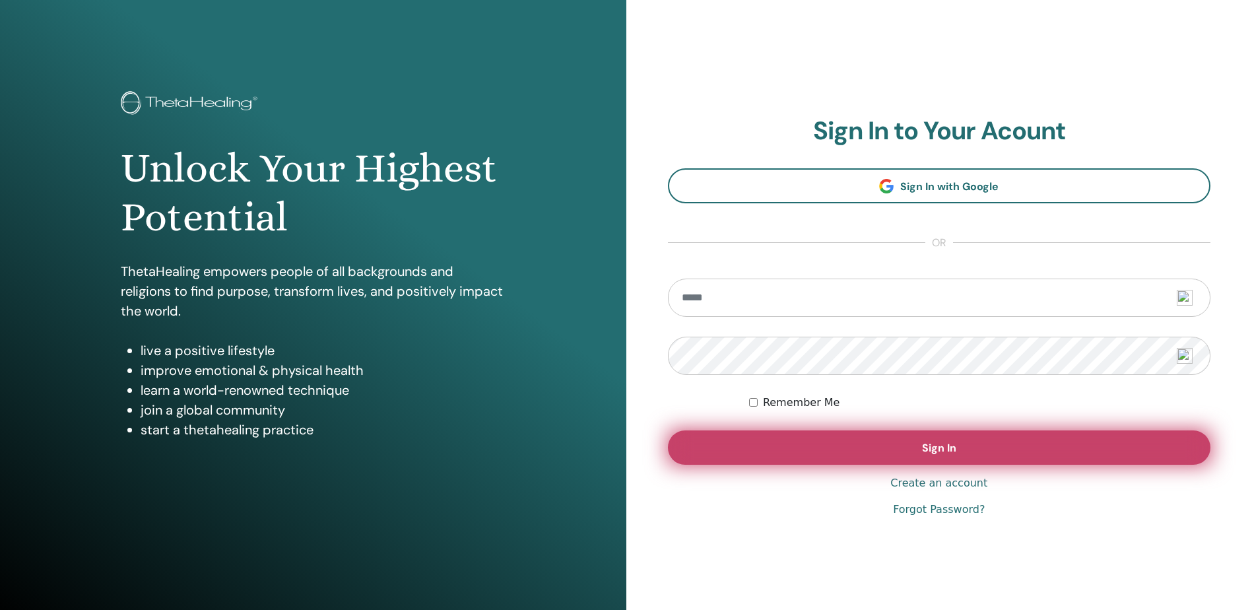
type input "**********"
click at [964, 462] on button "Sign In" at bounding box center [939, 447] width 543 height 34
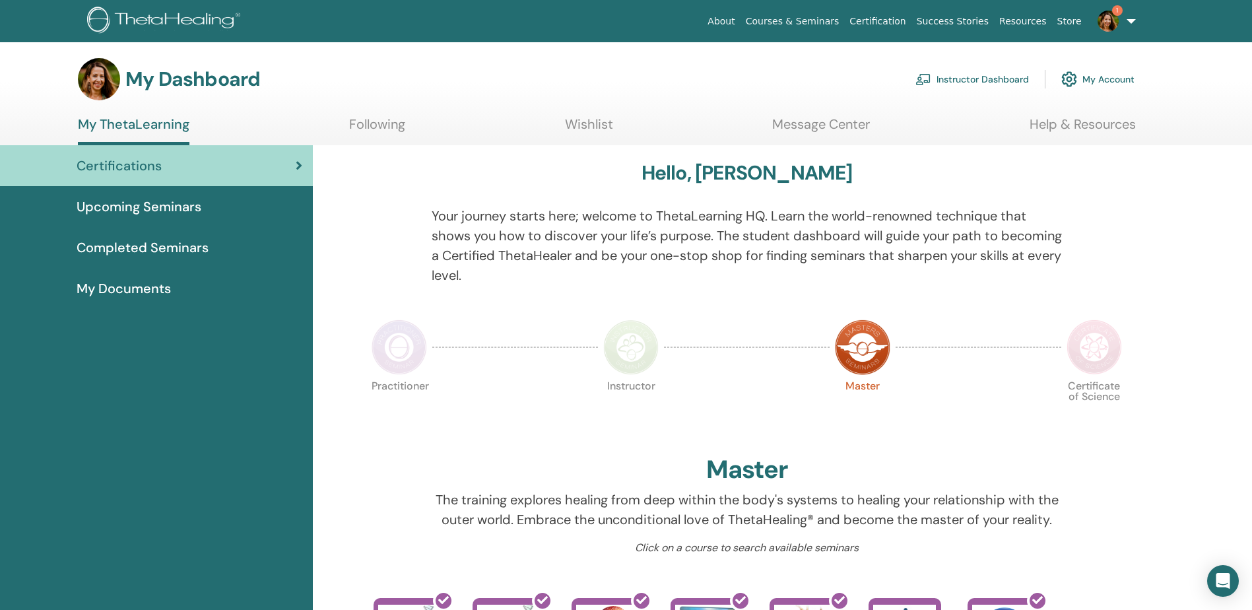
click at [973, 84] on link "Instructor Dashboard" at bounding box center [971, 79] width 113 height 29
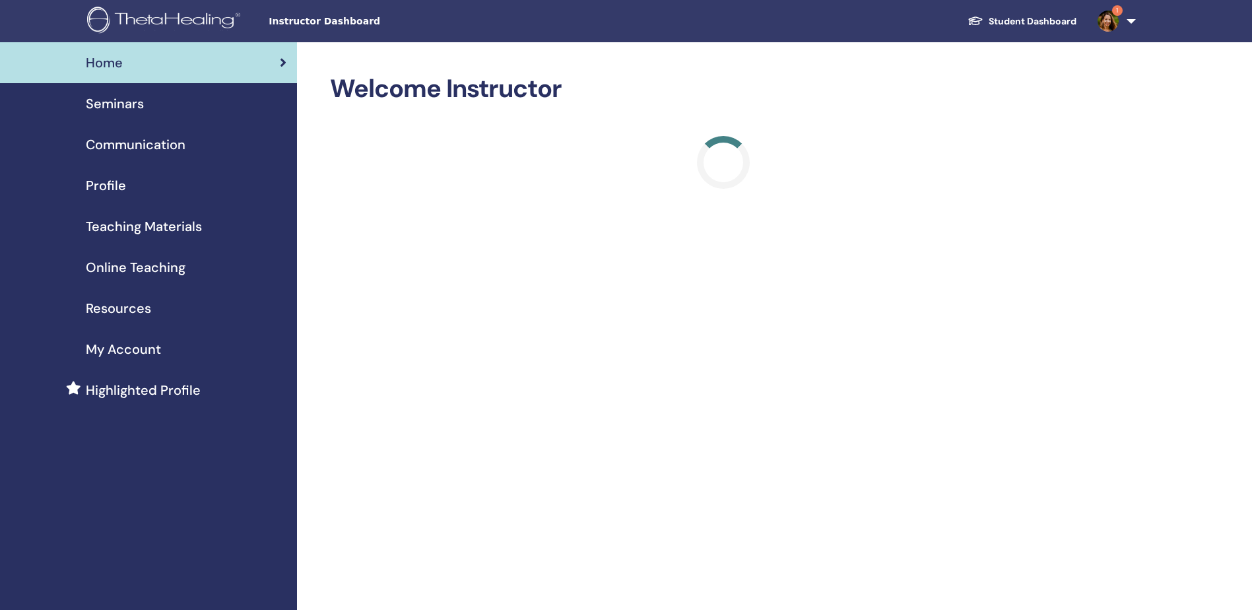
click at [1101, 18] on img at bounding box center [1107, 21] width 21 height 21
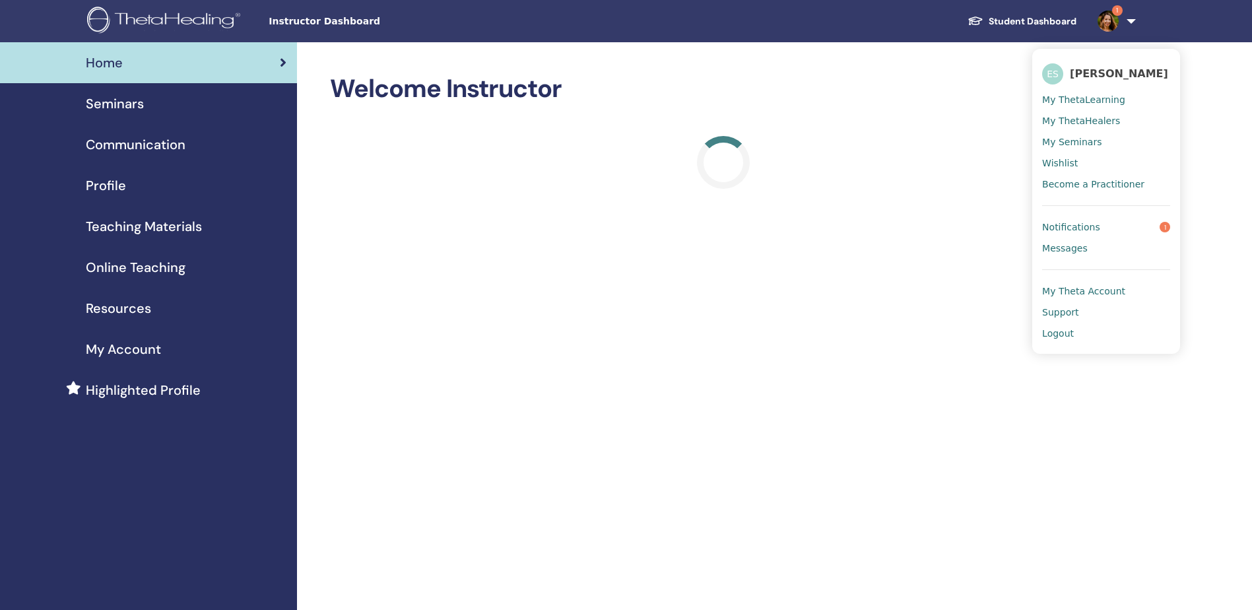
click at [1144, 230] on link "Notifications 1" at bounding box center [1106, 226] width 128 height 21
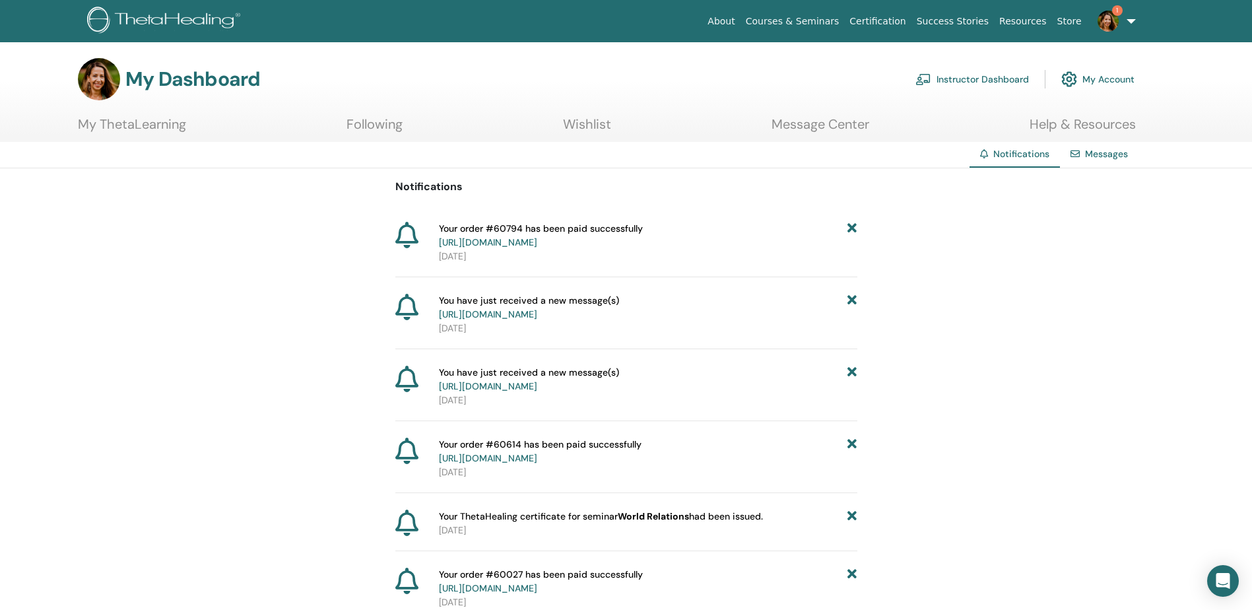
click at [537, 236] on link "https://member.thetahealing.com/member/account/subscriptions/purchases" at bounding box center [488, 242] width 98 height 12
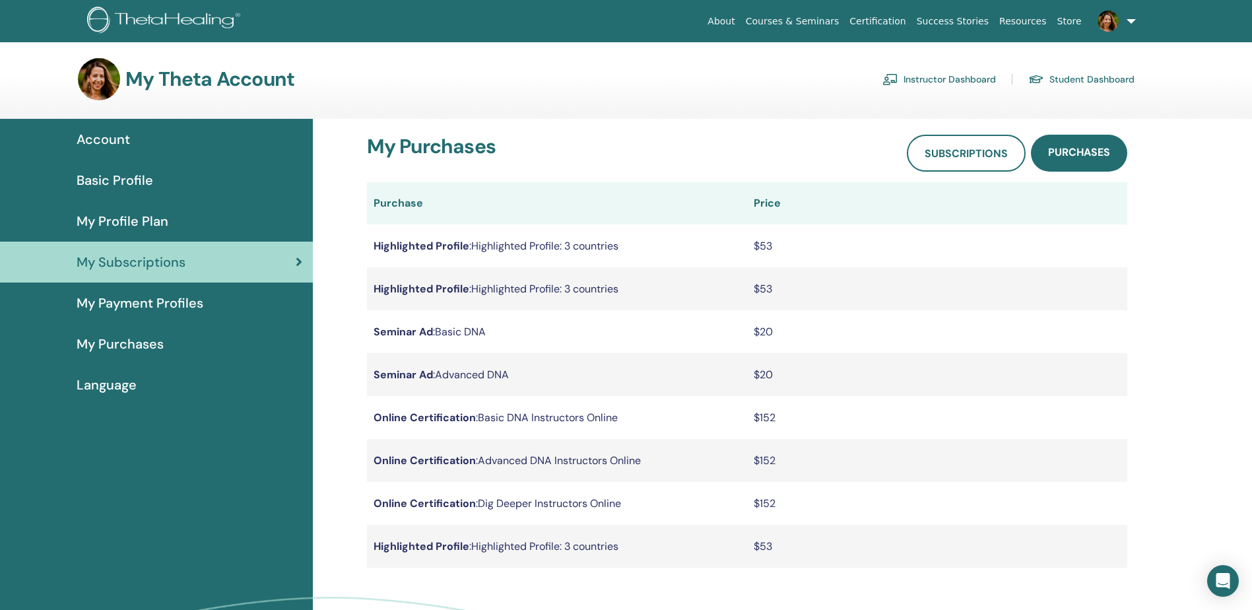
click at [522, 286] on td "Highlighted Profile : Highlighted Profile: 3 countries" at bounding box center [557, 288] width 380 height 43
click at [114, 140] on span "Account" at bounding box center [103, 139] width 53 height 20
click at [936, 73] on link "Instructor Dashboard" at bounding box center [938, 79] width 113 height 21
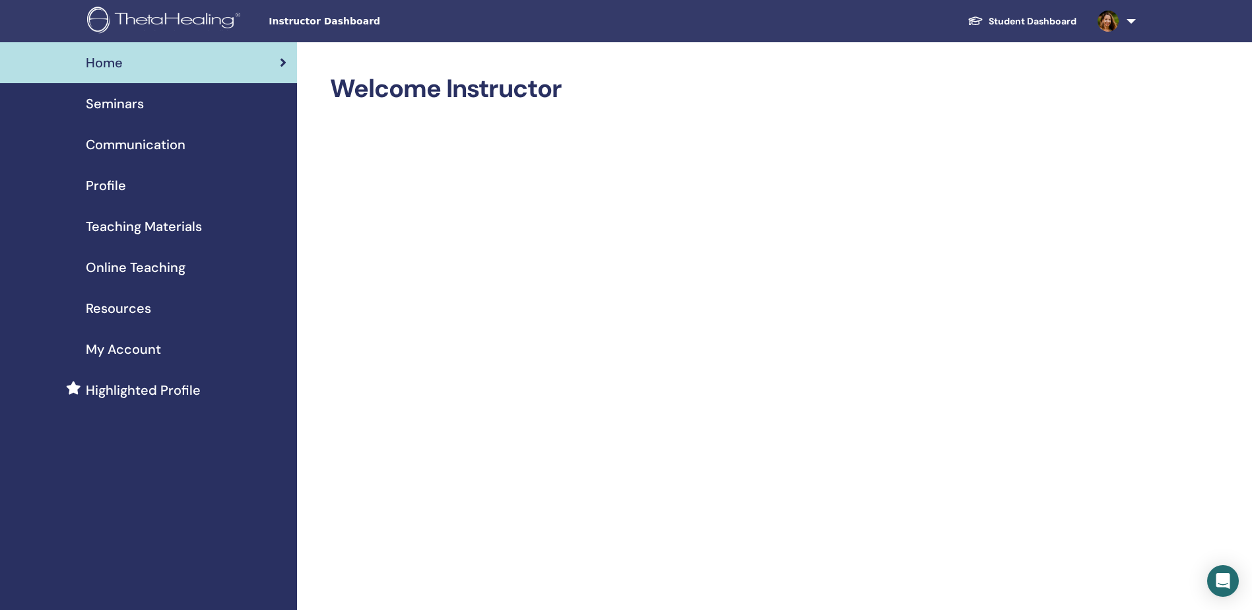
click at [121, 98] on span "Seminars" at bounding box center [115, 104] width 58 height 20
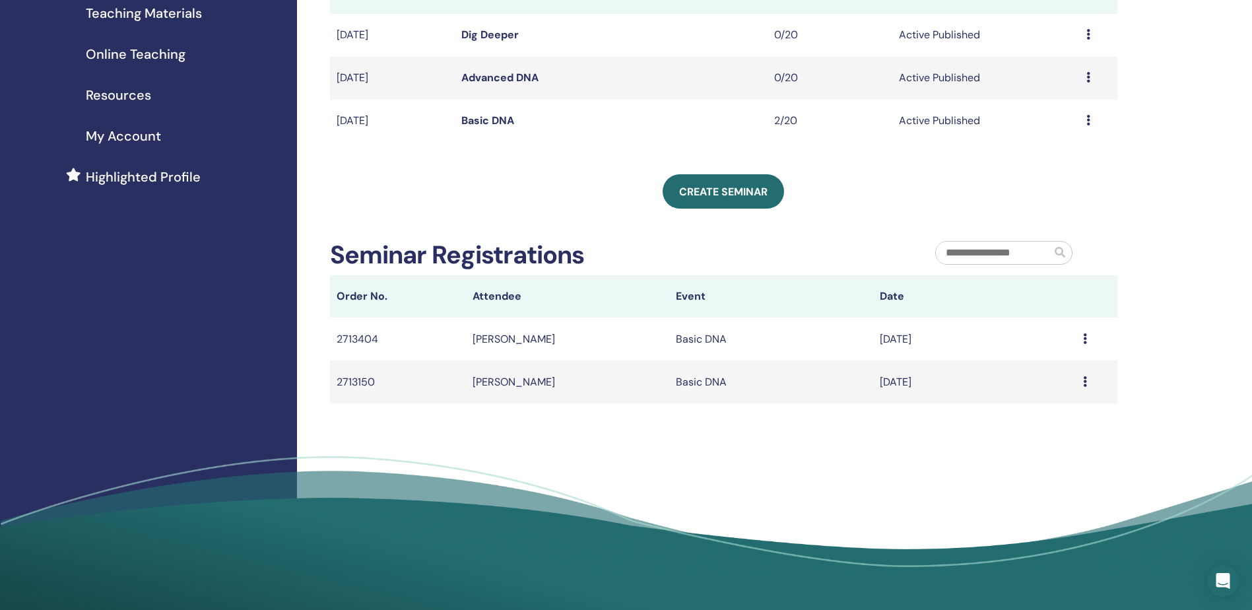
scroll to position [264, 0]
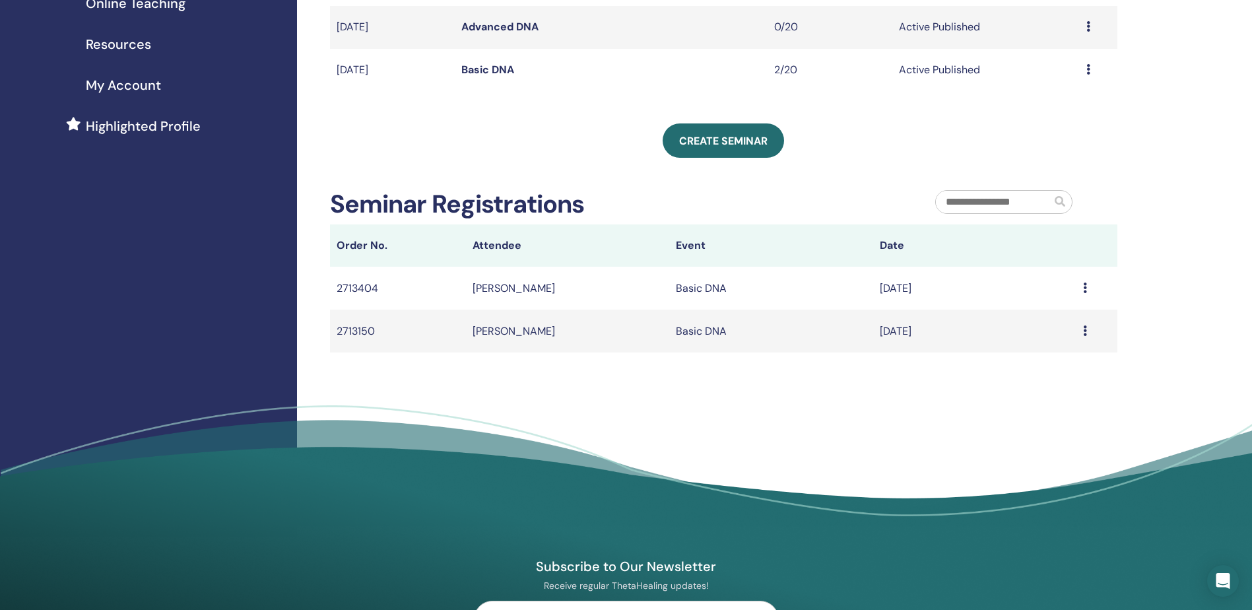
click at [1087, 287] on div "Message" at bounding box center [1097, 288] width 28 height 16
click at [1085, 287] on div "Message" at bounding box center [1060, 297] width 65 height 21
click at [1084, 287] on icon at bounding box center [1085, 287] width 4 height 11
click at [1131, 278] on div "My Seminars You can customize the filter to explore upcoming seminars beyond th…" at bounding box center [766, 157] width 939 height 759
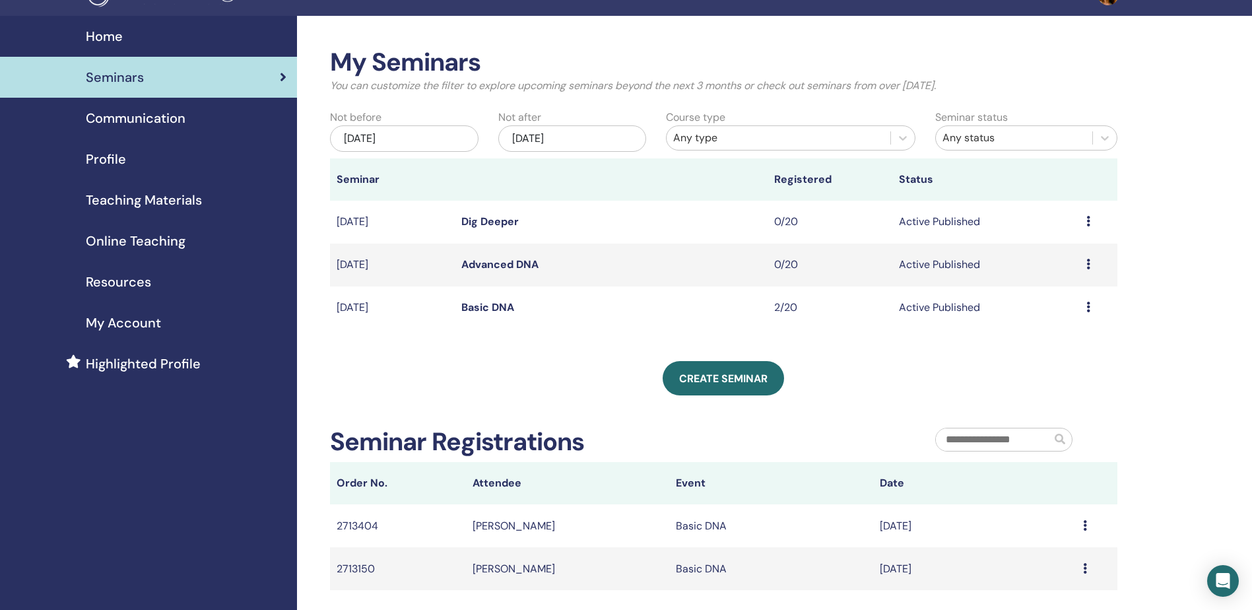
scroll to position [0, 0]
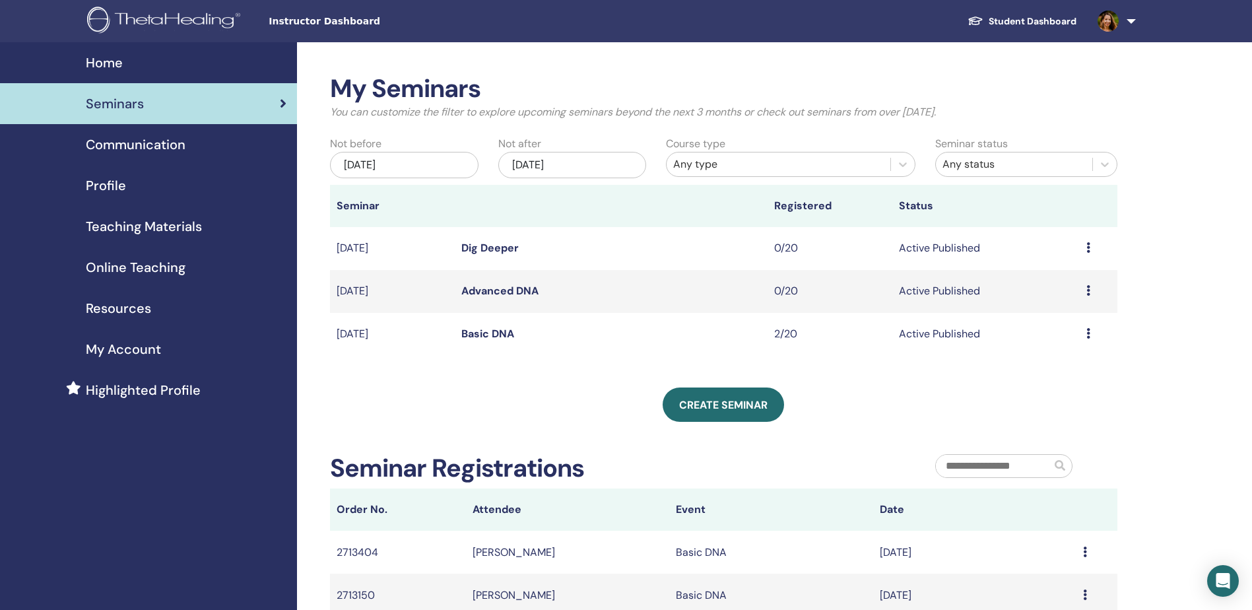
click at [1087, 335] on icon at bounding box center [1088, 333] width 4 height 11
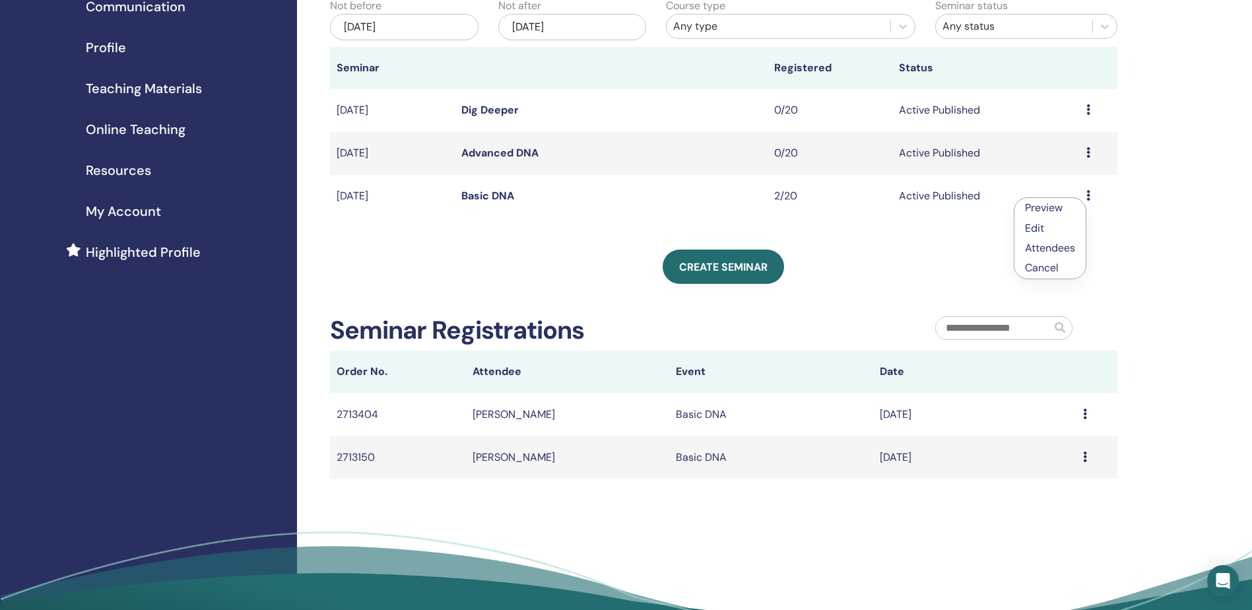
scroll to position [198, 0]
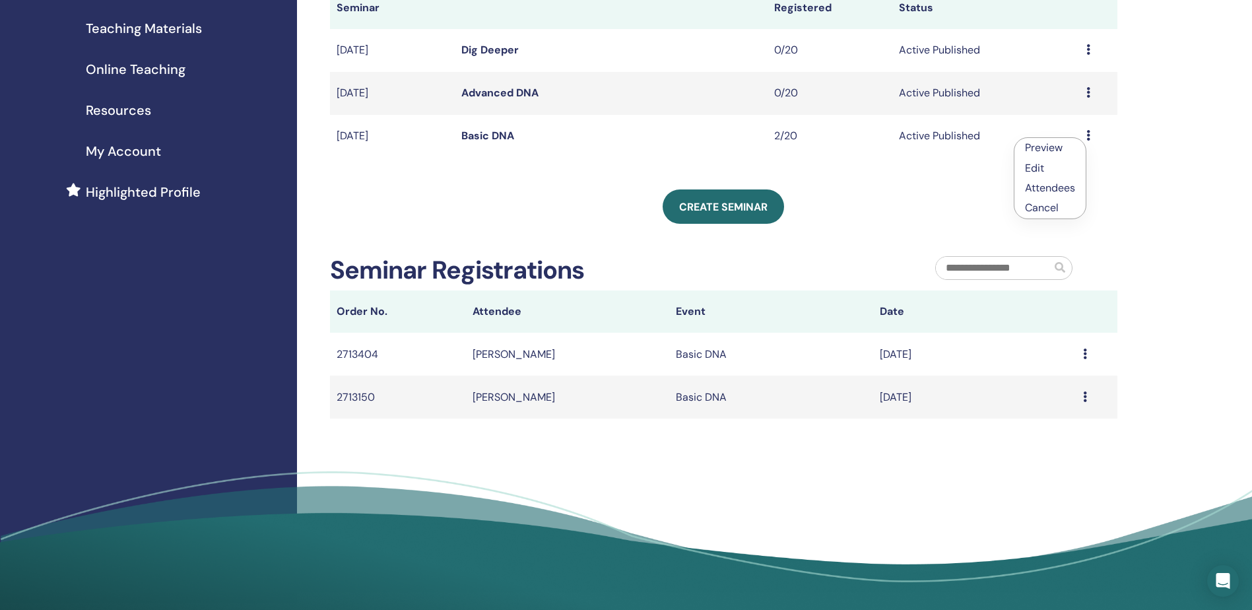
click at [517, 356] on td "[PERSON_NAME]" at bounding box center [567, 354] width 203 height 43
click at [691, 340] on td "Basic DNA" at bounding box center [770, 354] width 203 height 43
click at [897, 336] on td "Jul/17, 2025" at bounding box center [974, 354] width 203 height 43
click at [1087, 356] on div "Message" at bounding box center [1097, 354] width 28 height 16
click at [1083, 356] on div "Message" at bounding box center [1060, 366] width 65 height 21
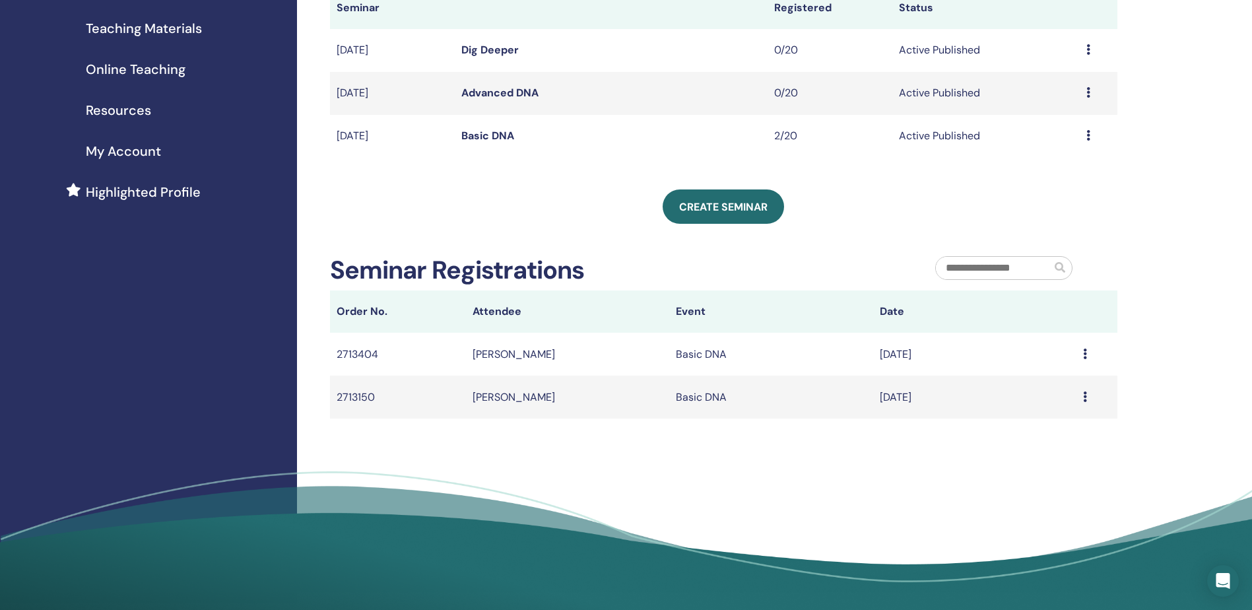
click at [936, 128] on td "Active Published" at bounding box center [985, 136] width 187 height 43
click at [478, 131] on link "Basic DNA" at bounding box center [487, 136] width 53 height 14
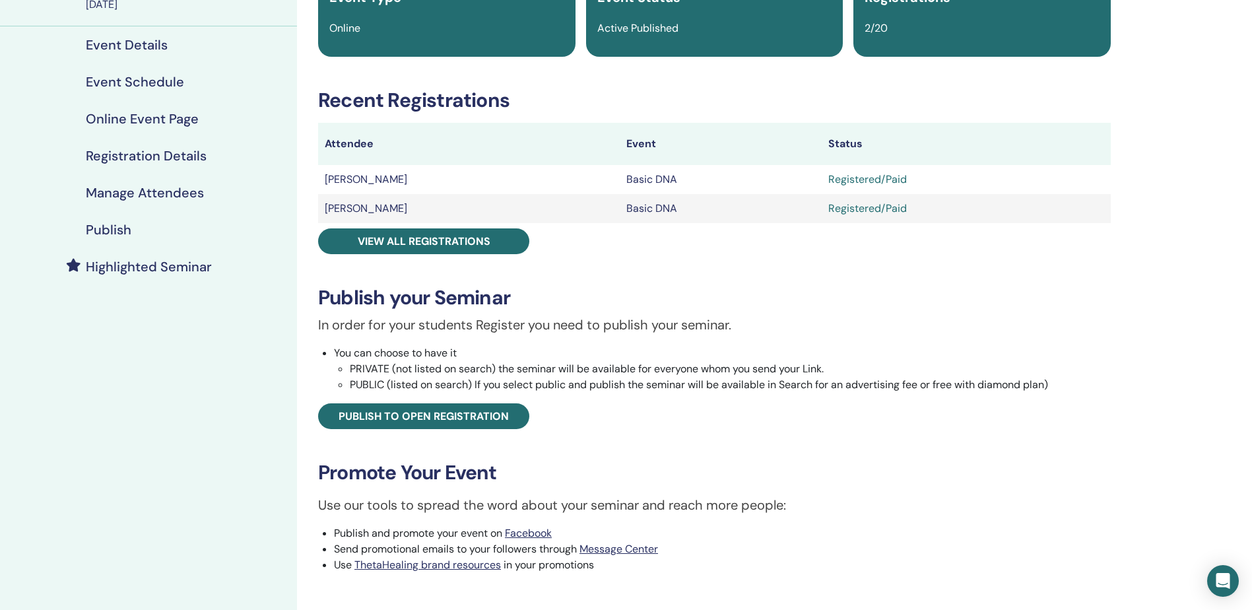
scroll to position [66, 0]
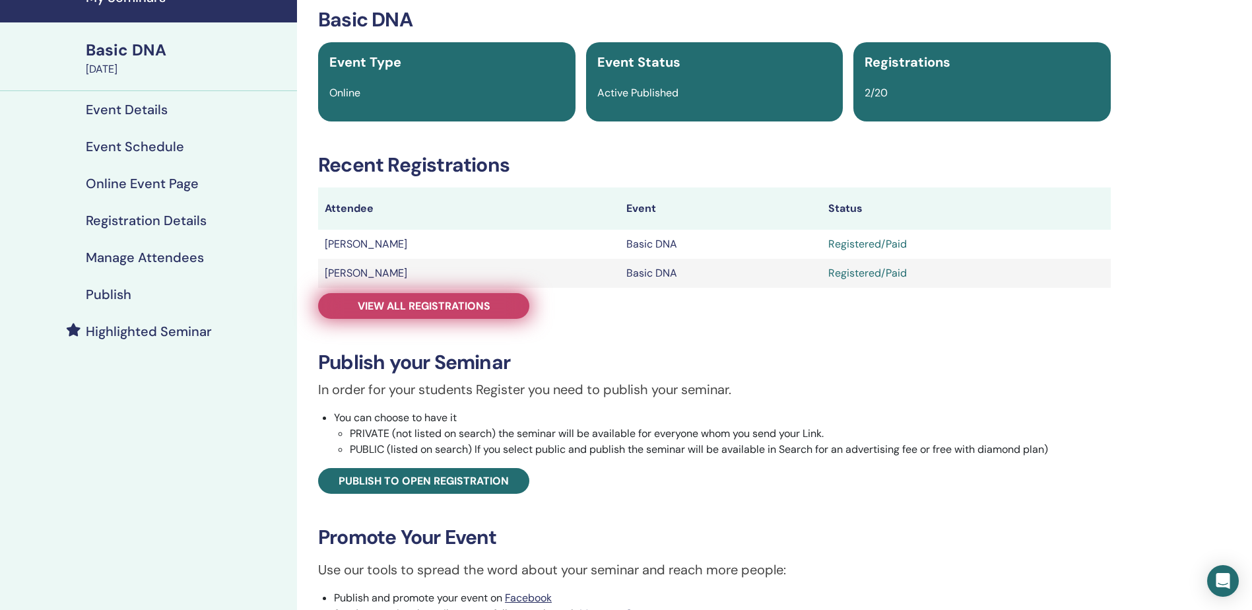
click at [476, 313] on link "View all registrations" at bounding box center [423, 306] width 211 height 26
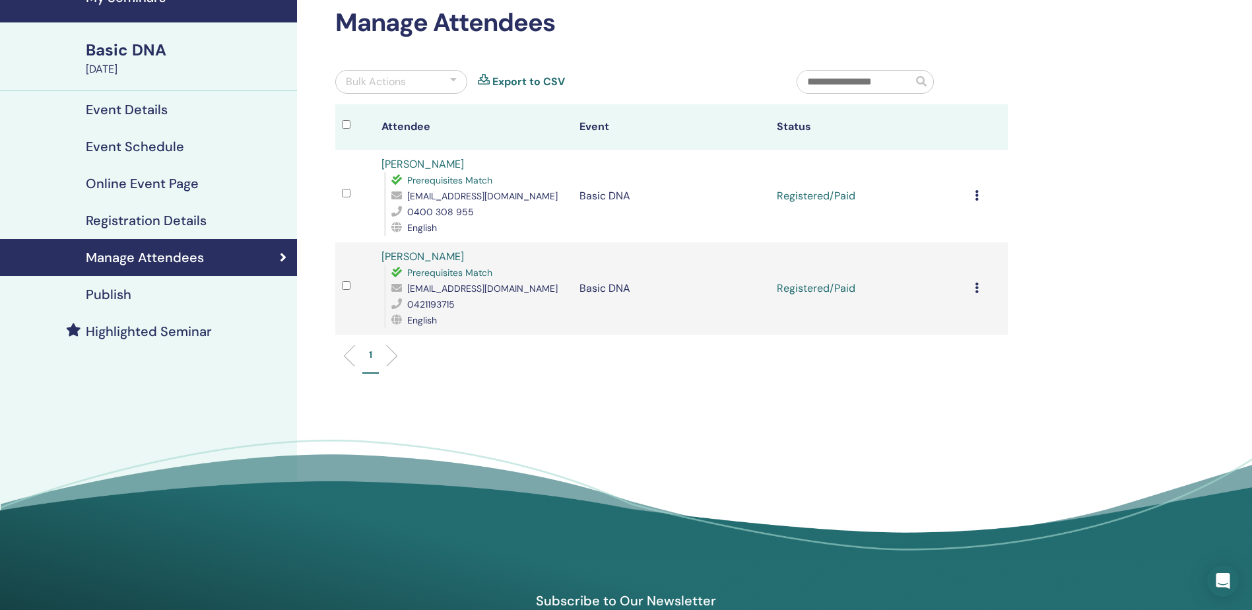
click at [976, 195] on icon at bounding box center [977, 195] width 4 height 11
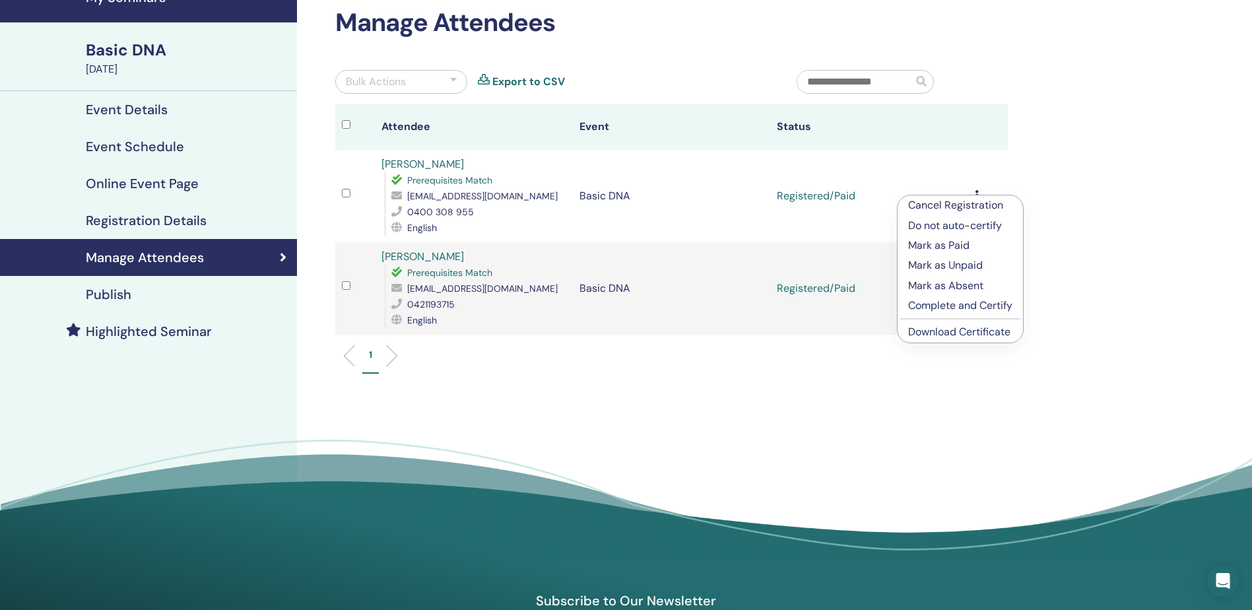
click at [959, 309] on p "Complete and Certify" at bounding box center [960, 306] width 104 height 16
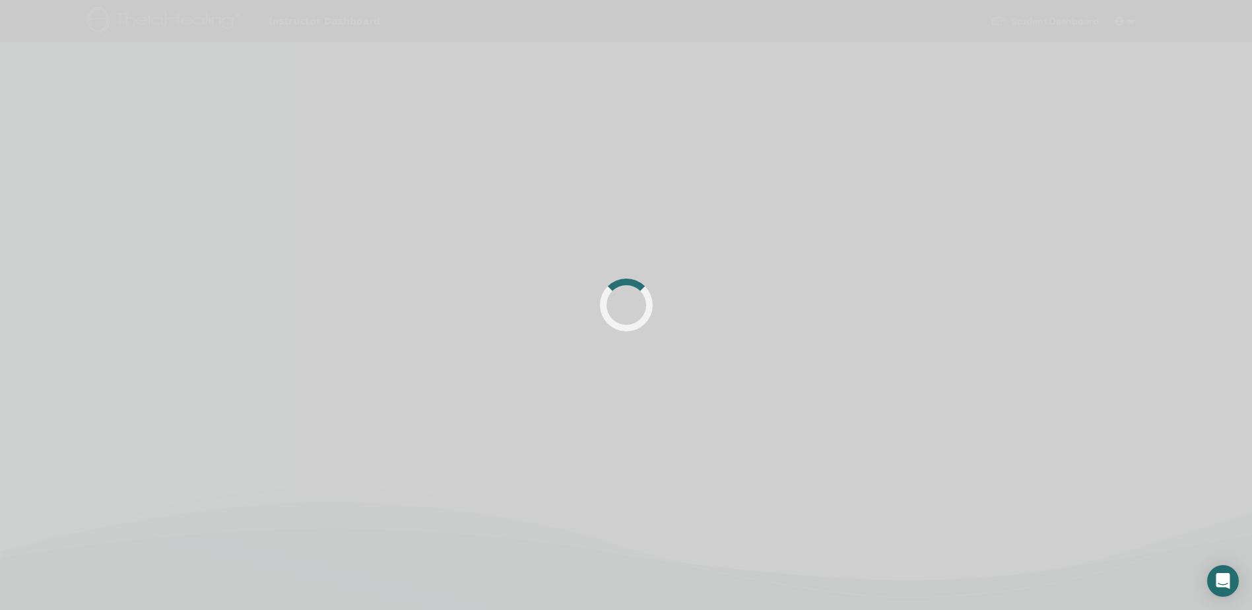
scroll to position [66, 0]
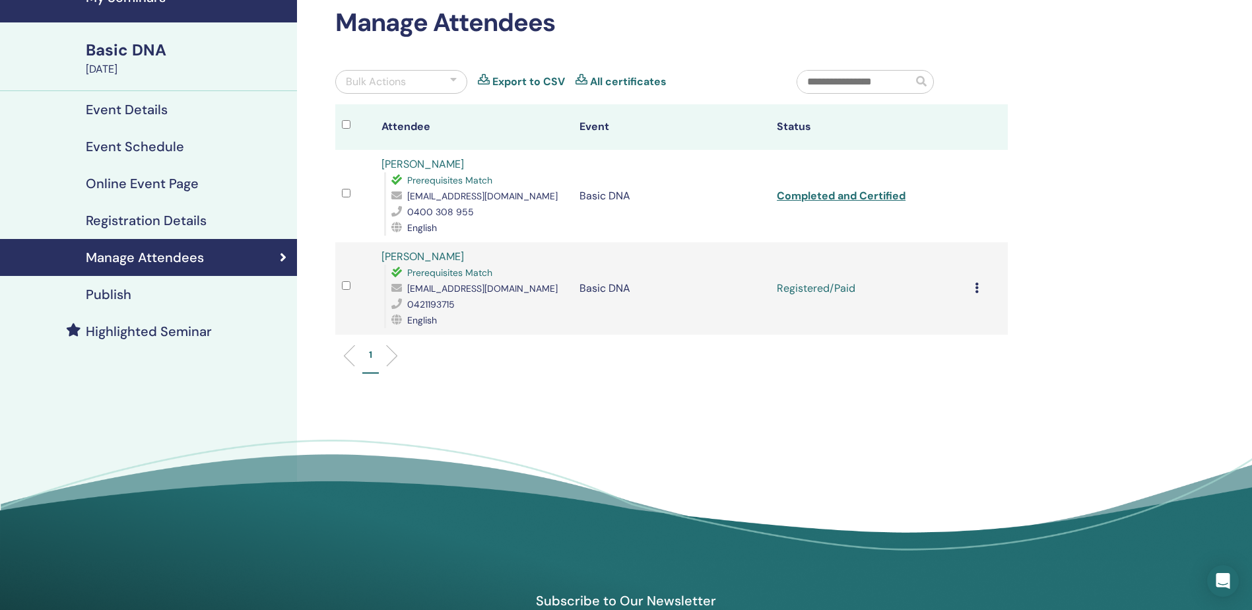
click at [980, 290] on div "Cancel Registration Do not auto-certify Mark as Paid Mark as Unpaid Mark as Abs…" at bounding box center [988, 288] width 26 height 16
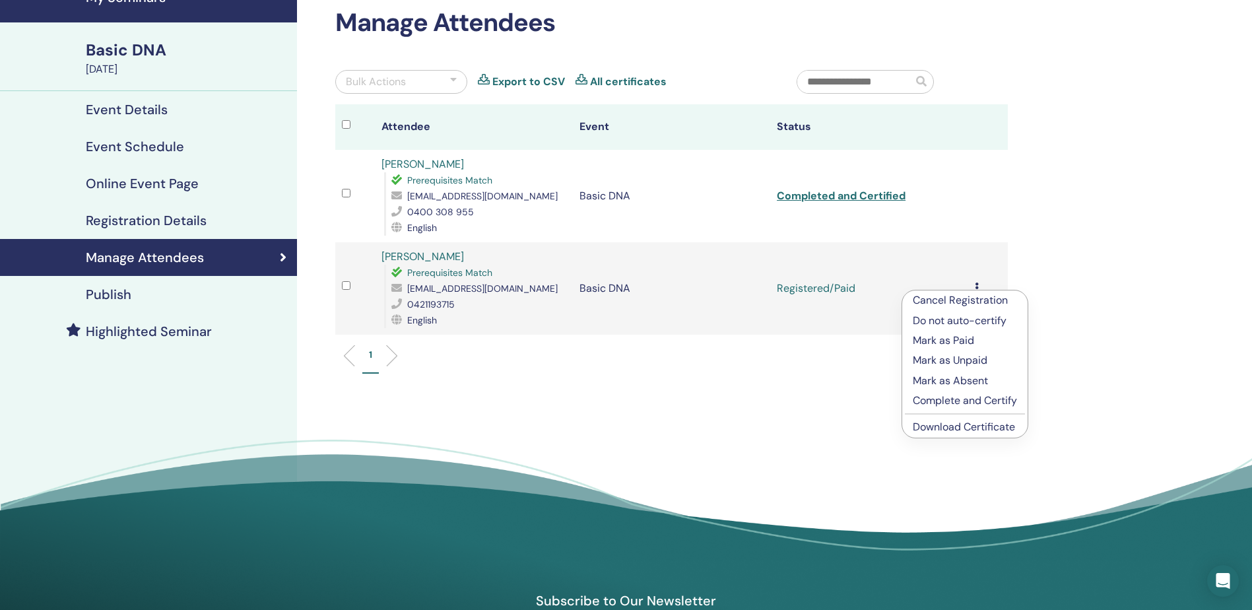
click at [997, 404] on p "Complete and Certify" at bounding box center [965, 401] width 104 height 16
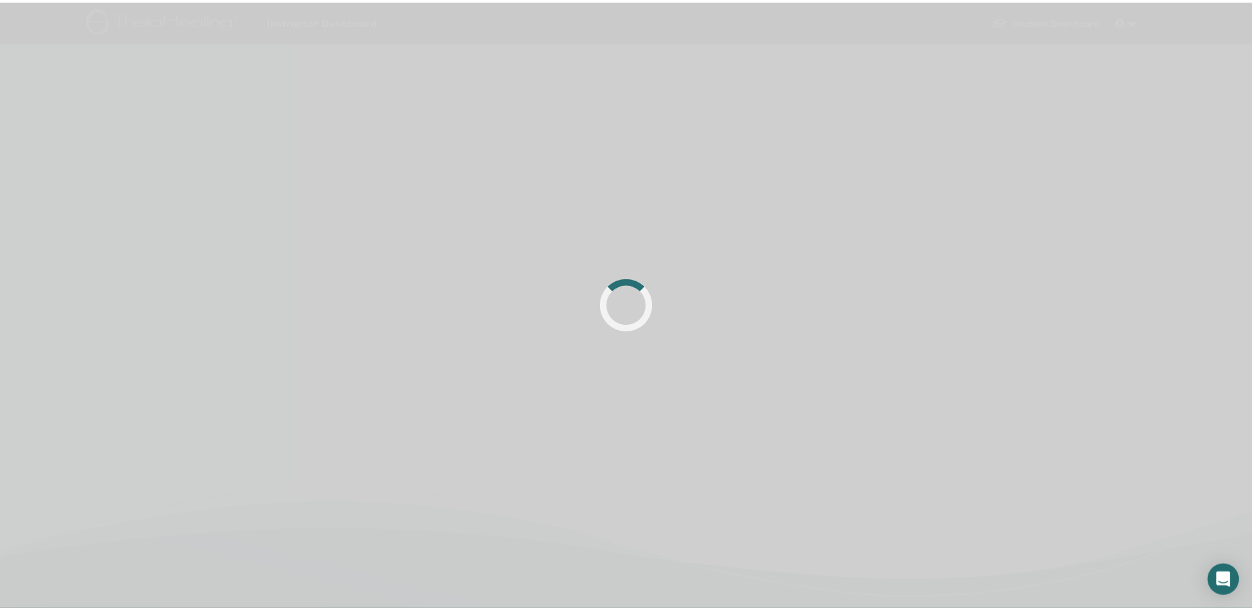
scroll to position [66, 0]
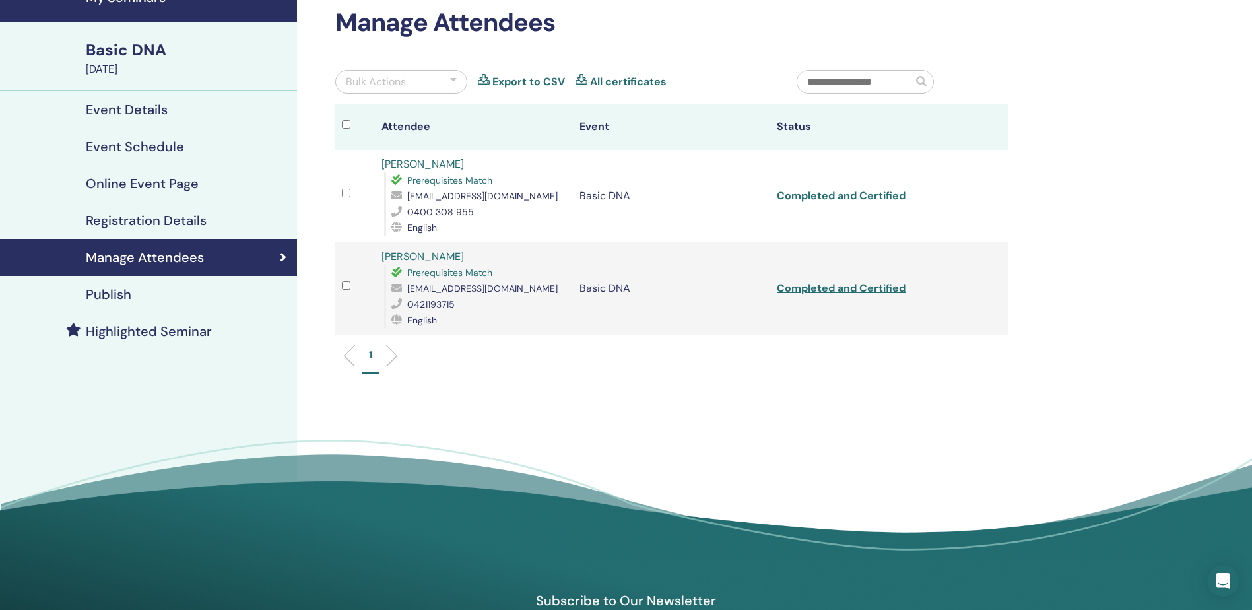
click at [881, 195] on link "Completed and Certified" at bounding box center [841, 196] width 129 height 14
click at [890, 284] on link "Completed and Certified" at bounding box center [841, 288] width 129 height 14
click at [226, 264] on div "Manage Attendees" at bounding box center [149, 257] width 276 height 16
